Goal: Task Accomplishment & Management: Use online tool/utility

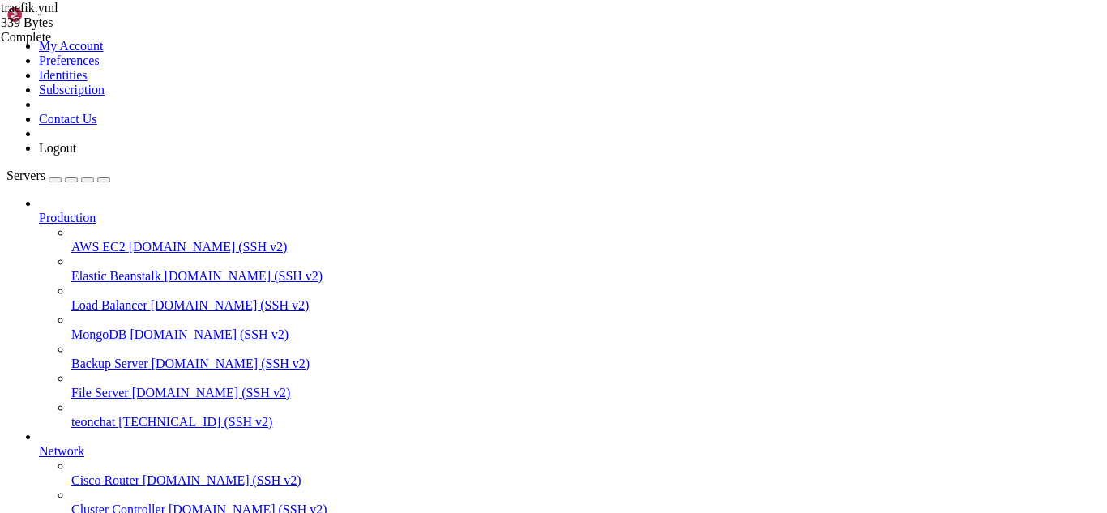
scroll to position [7, 2]
drag, startPoint x: 39, startPoint y: 1002, endPoint x: 30, endPoint y: 1127, distance: 125.9
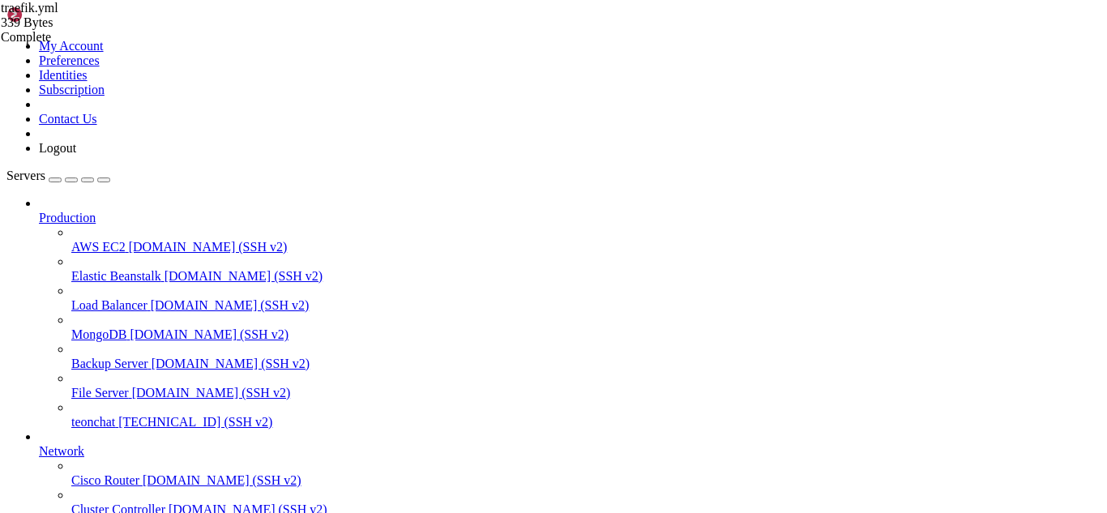
drag, startPoint x: 189, startPoint y: 1331, endPoint x: 136, endPoint y: 1344, distance: 54.1
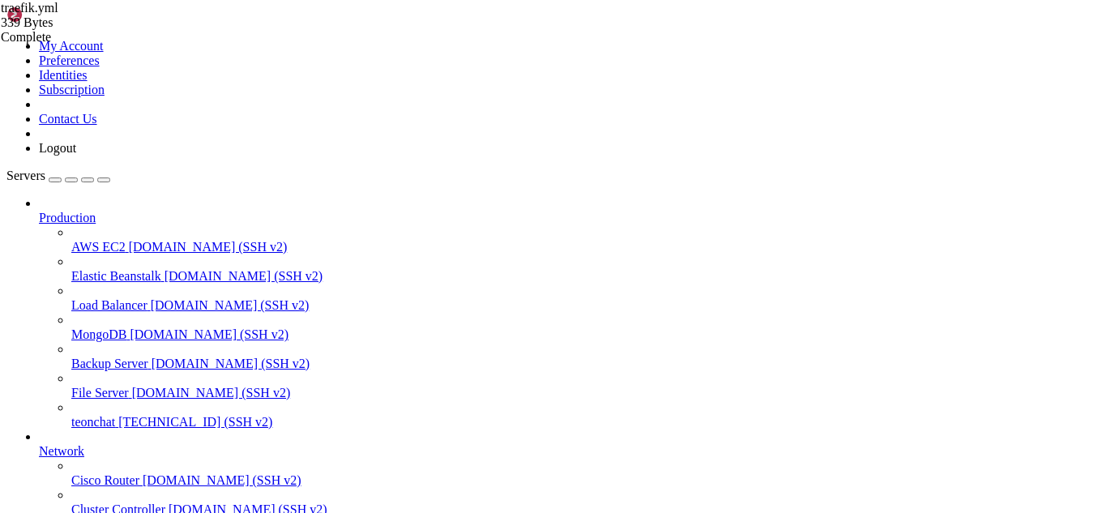
drag, startPoint x: 215, startPoint y: 1335, endPoint x: 180, endPoint y: 1328, distance: 35.6
drag, startPoint x: 14, startPoint y: 1187, endPoint x: 264, endPoint y: 1241, distance: 256.0
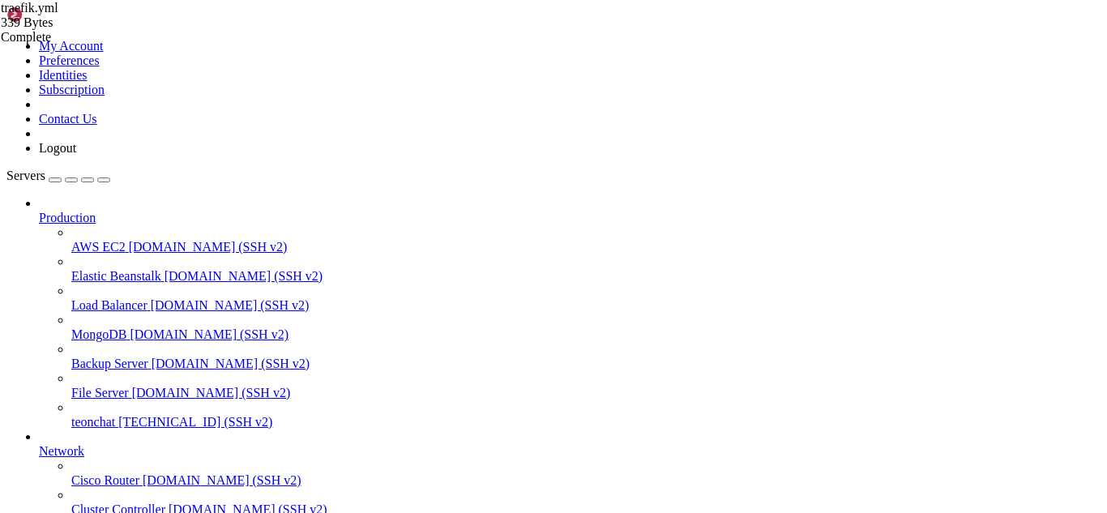
drag, startPoint x: 32, startPoint y: 959, endPoint x: 401, endPoint y: 1092, distance: 392.4
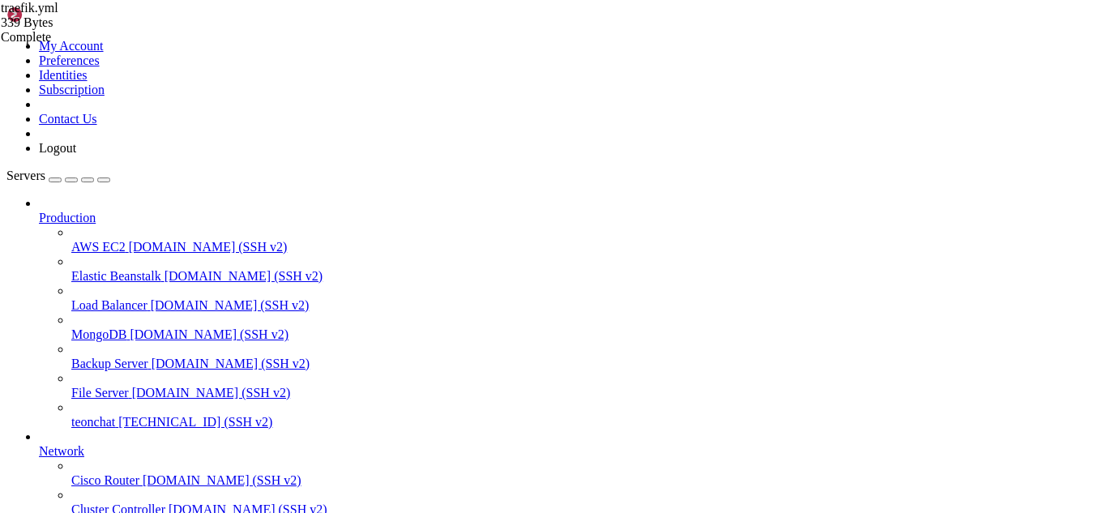
drag, startPoint x: 15, startPoint y: 1108, endPoint x: 256, endPoint y: 1136, distance: 243.1
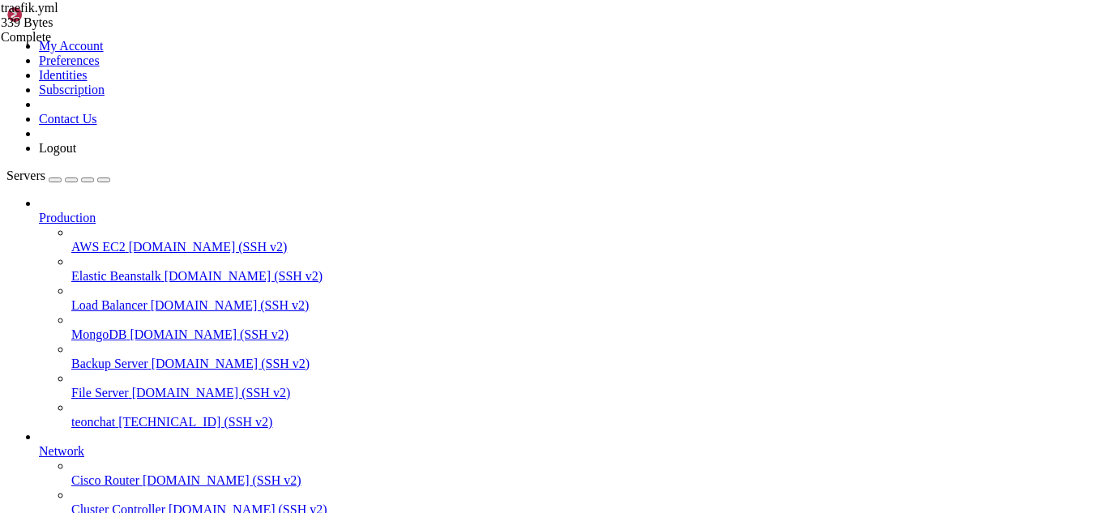
drag, startPoint x: 194, startPoint y: 1339, endPoint x: 154, endPoint y: 1323, distance: 42.9
drag, startPoint x: 13, startPoint y: 1287, endPoint x: 261, endPoint y: 1287, distance: 248.0
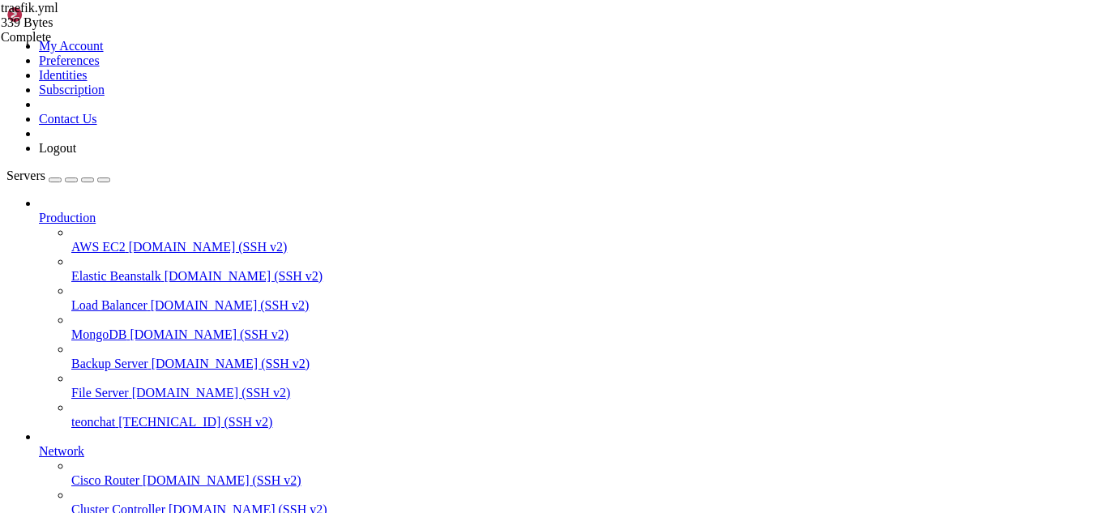
scroll to position [21612, 0]
copy x-row "yaml: line 63: could not find expected ':'"
